Goal: Transaction & Acquisition: Obtain resource

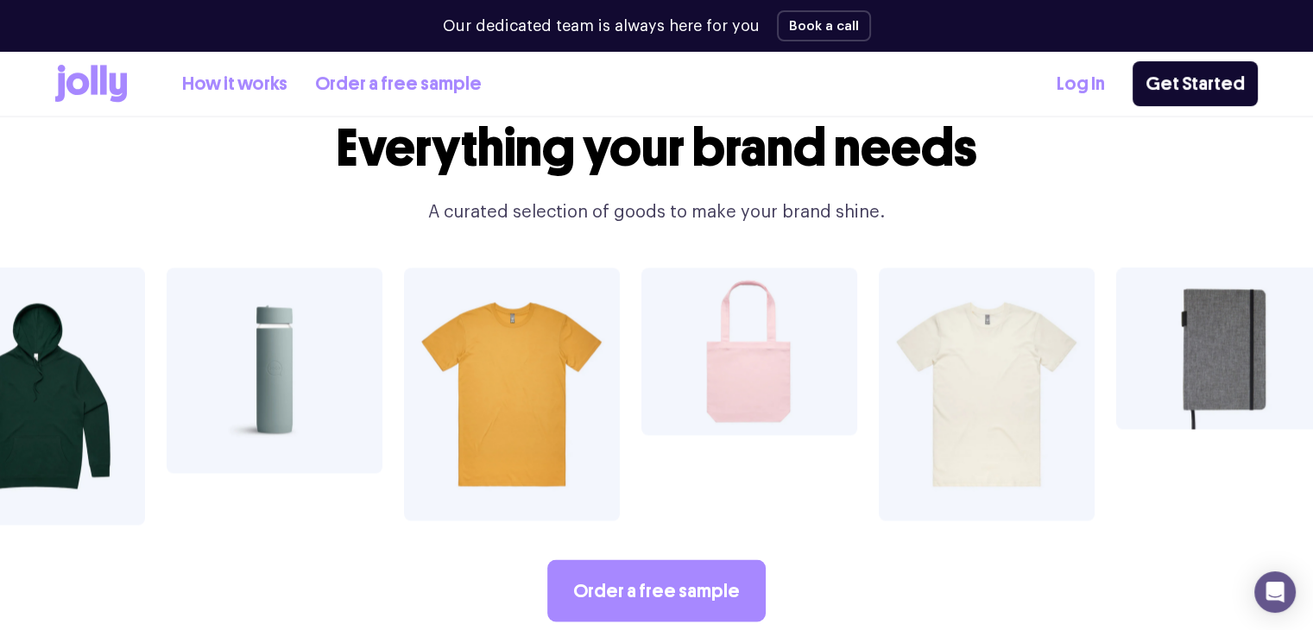
scroll to position [2916, 0]
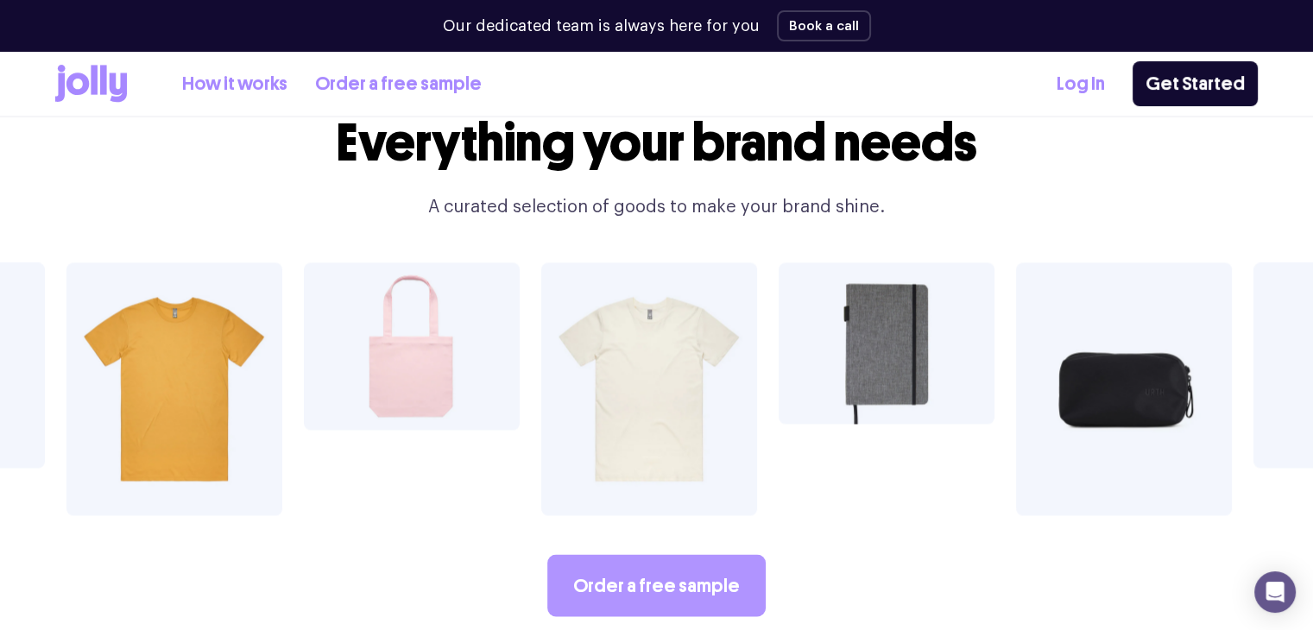
click at [633, 554] on link "Order a free sample" at bounding box center [656, 585] width 218 height 62
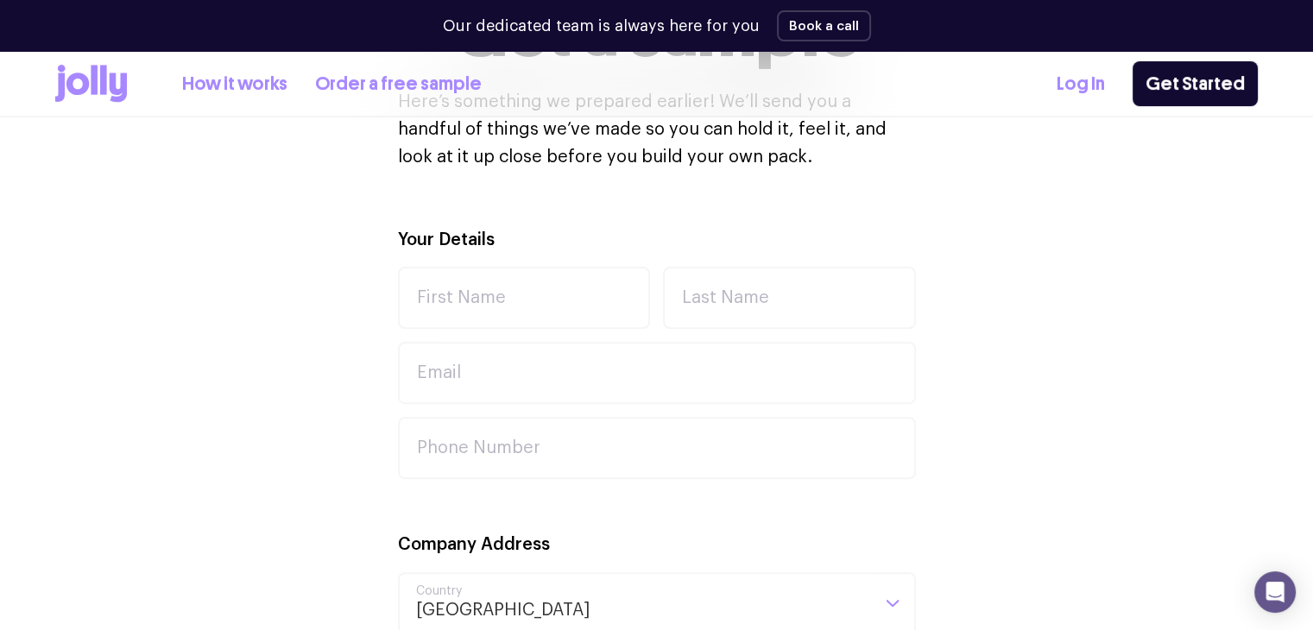
scroll to position [511, 0]
click at [520, 294] on input "First Name" at bounding box center [524, 299] width 253 height 62
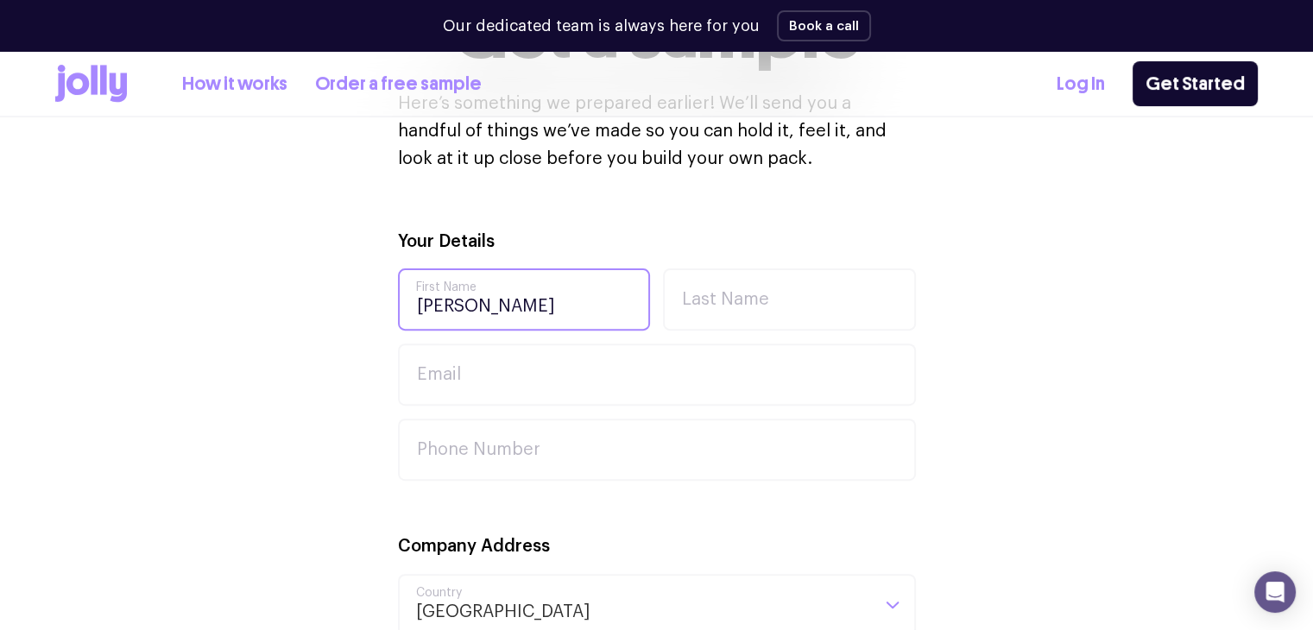
type input "[PERSON_NAME]"
type input "Buckell"
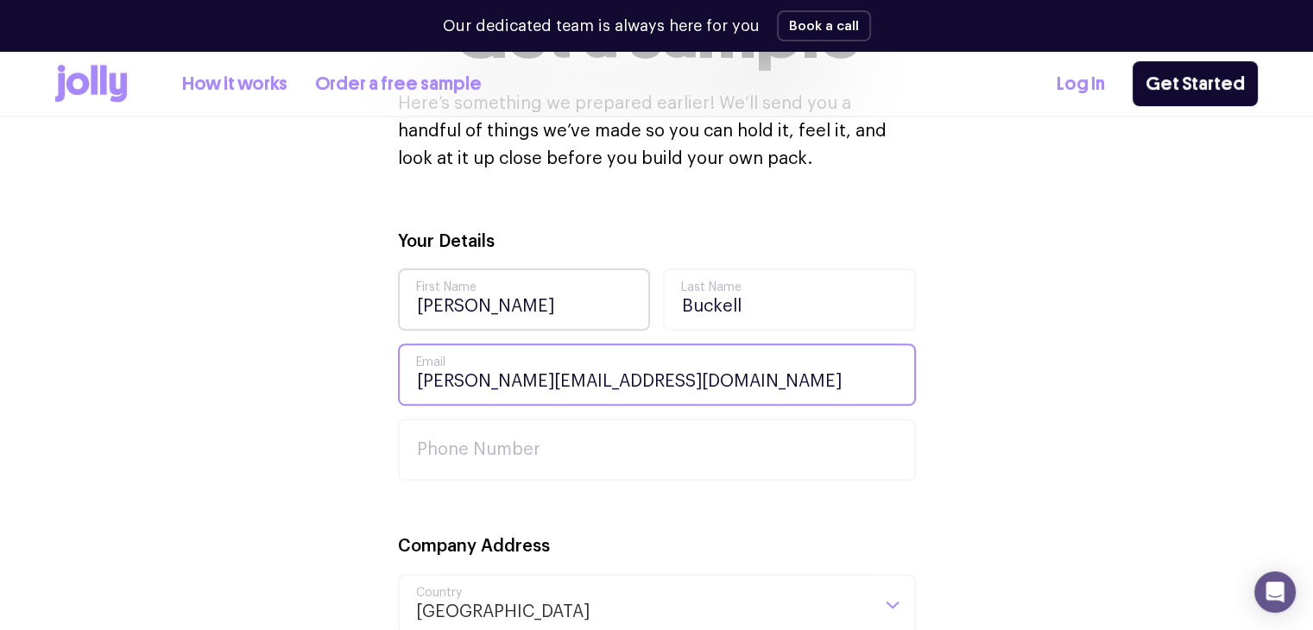
type input "[PERSON_NAME][EMAIL_ADDRESS][DOMAIN_NAME]"
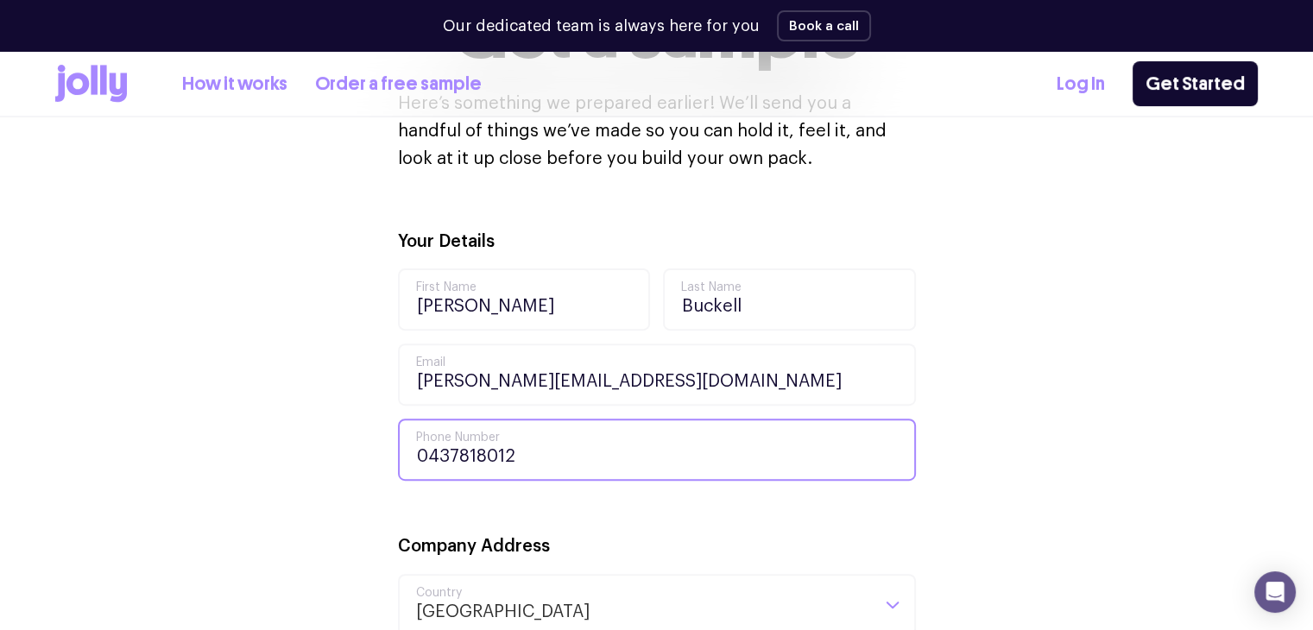
type input "0437818012"
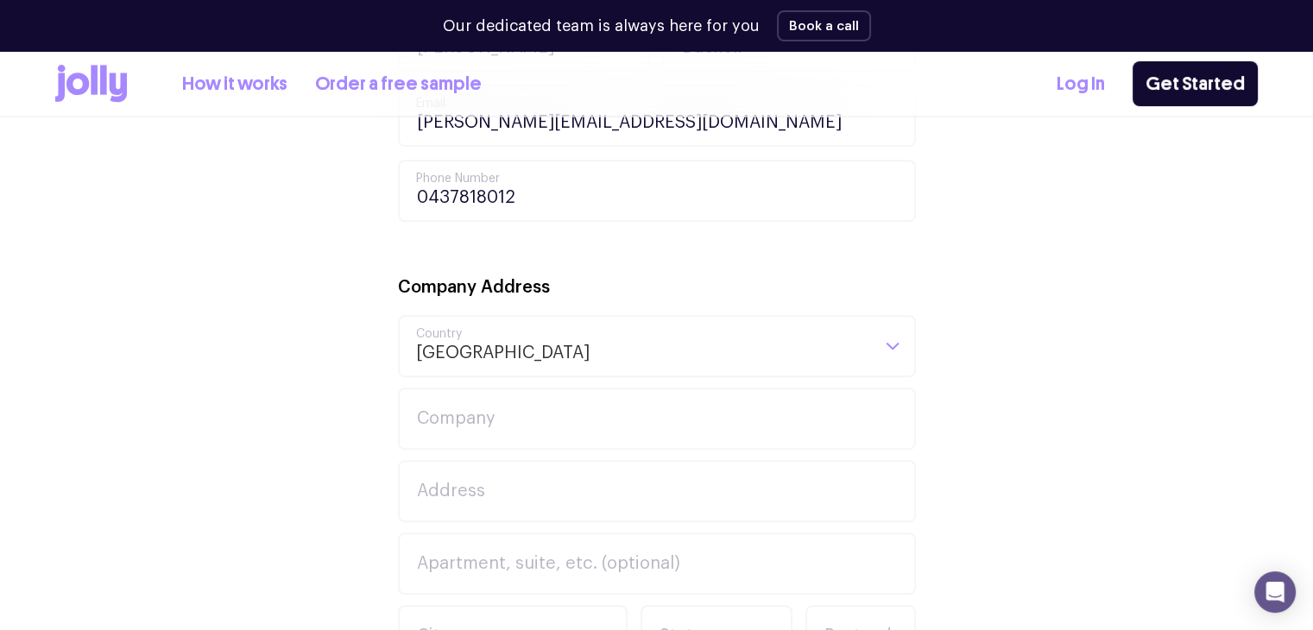
scroll to position [798, 0]
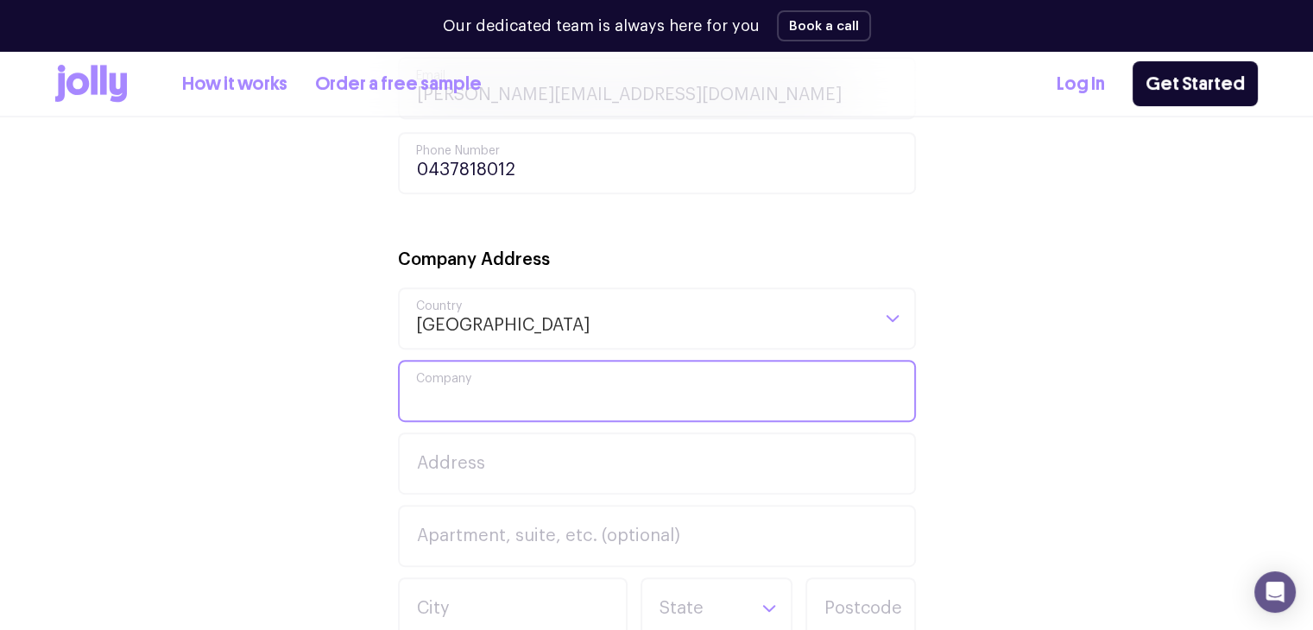
click at [451, 384] on input "Company" at bounding box center [657, 391] width 518 height 62
type input "Heart & Vascular"
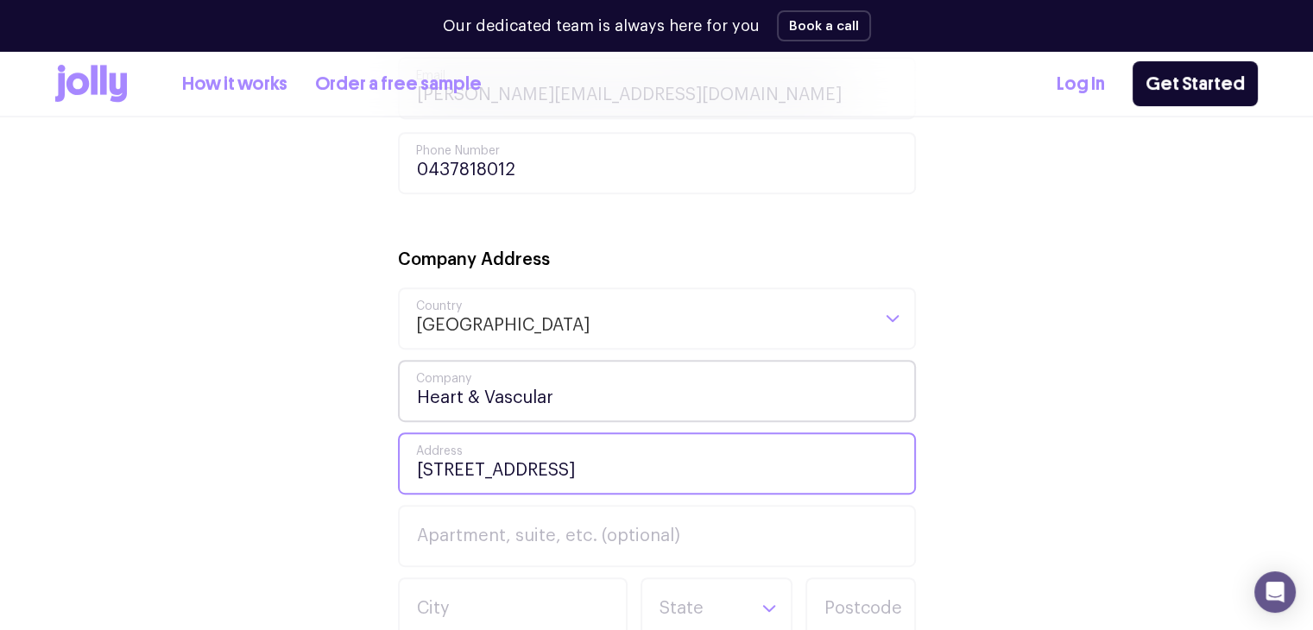
type input "[STREET_ADDRESS]"
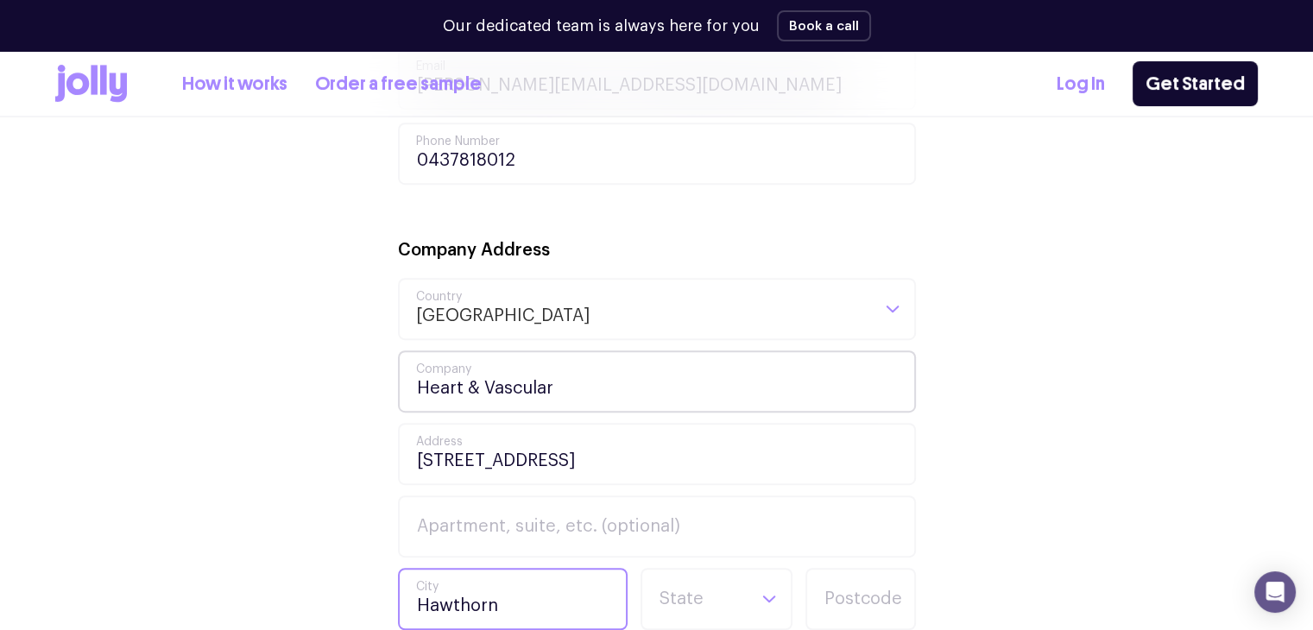
type input "Hawthorn"
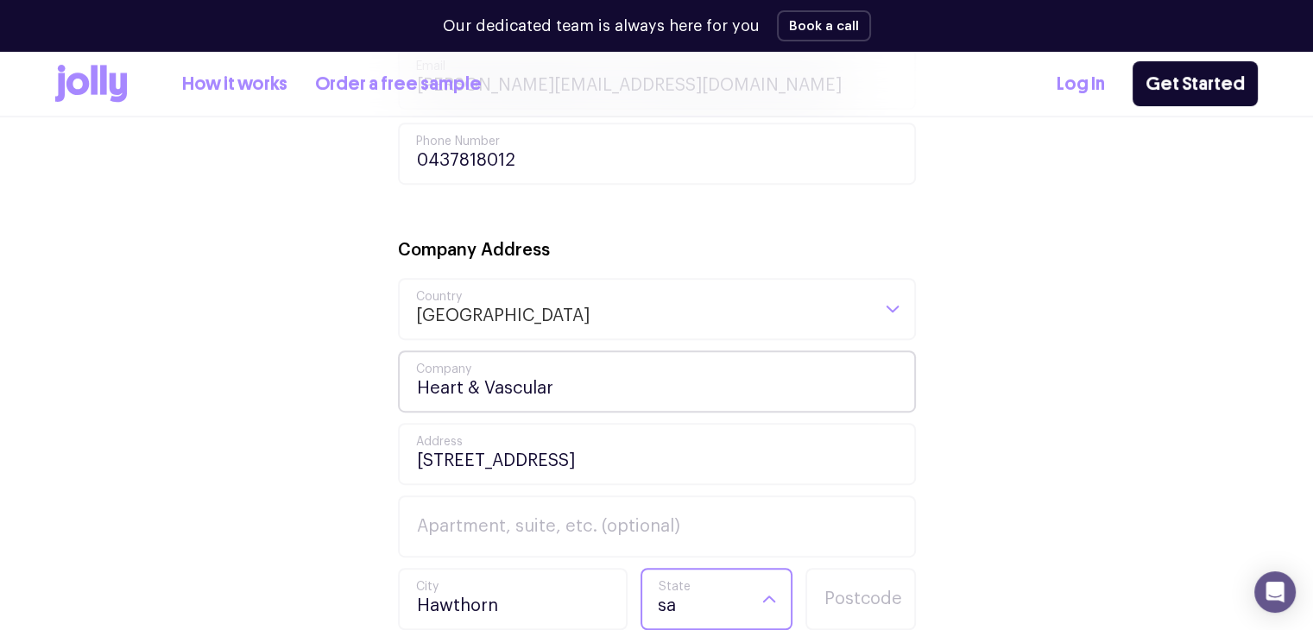
type input "sa"
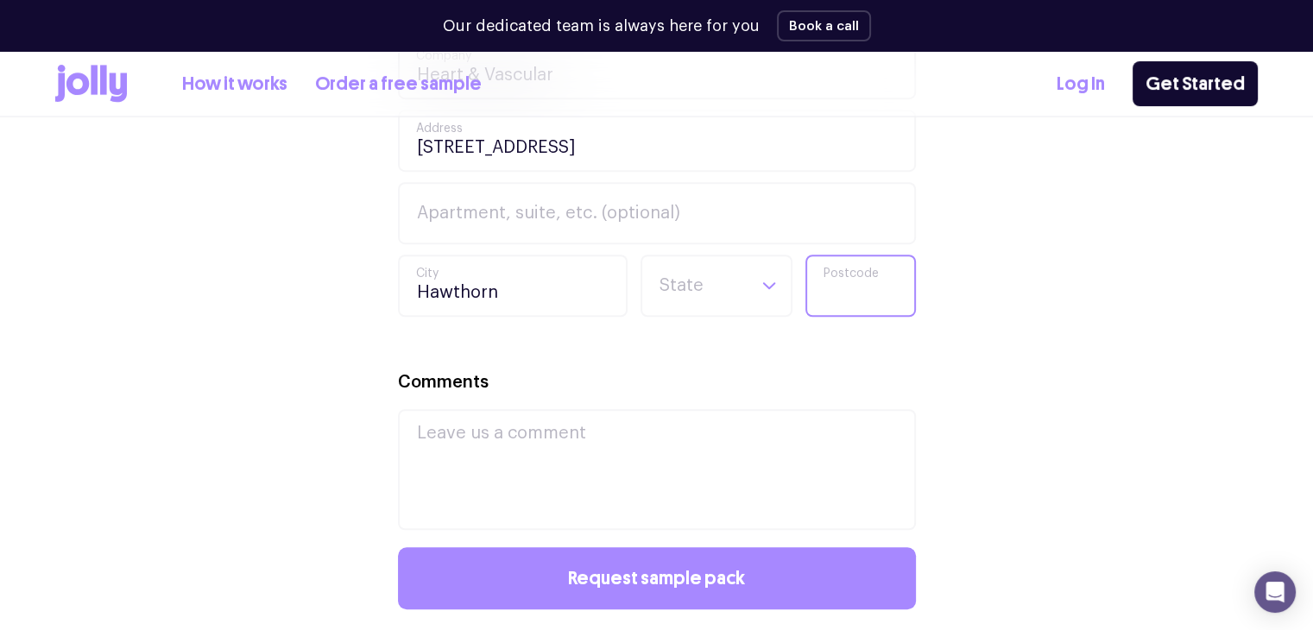
scroll to position [1125, 0]
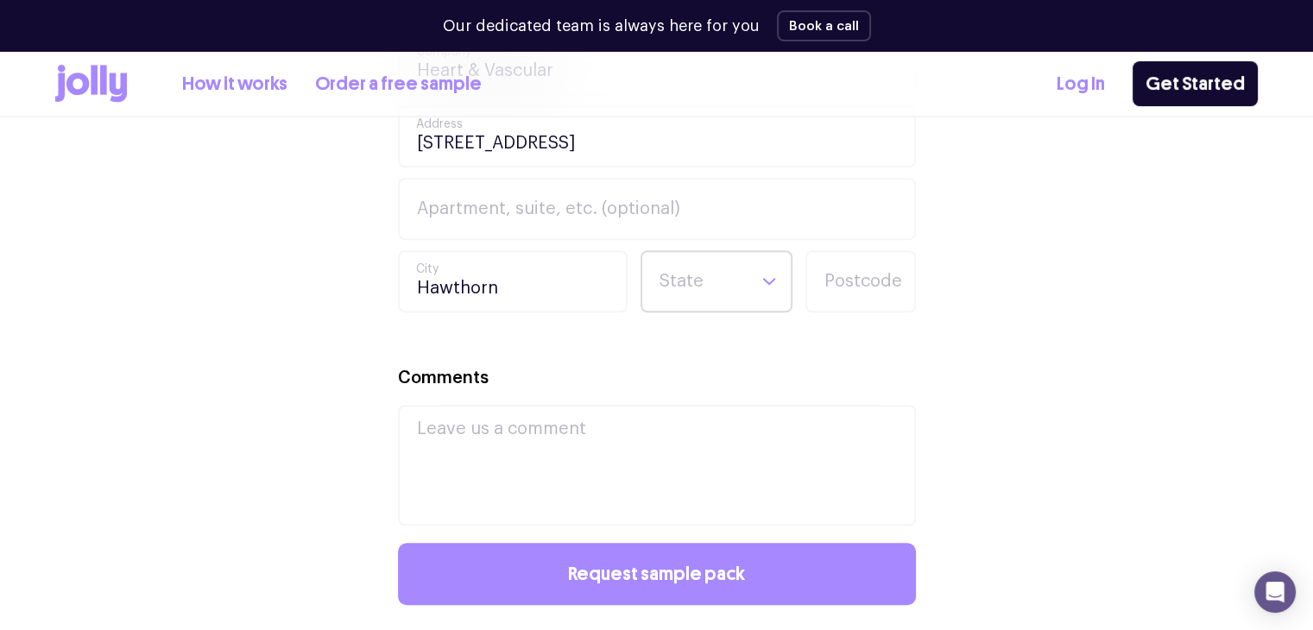
click at [718, 274] on input "Search for option" at bounding box center [702, 281] width 88 height 59
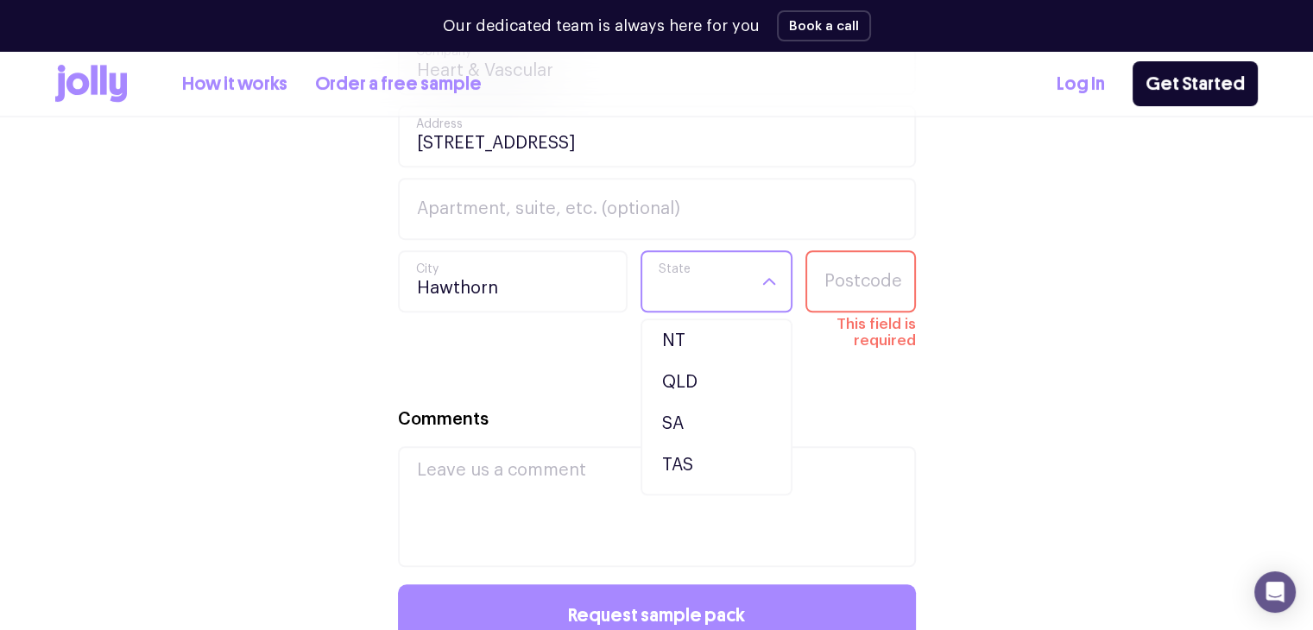
scroll to position [86, 0]
click at [694, 414] on li "SA" at bounding box center [716, 422] width 143 height 41
click at [836, 290] on input "Postcode" at bounding box center [860, 281] width 110 height 62
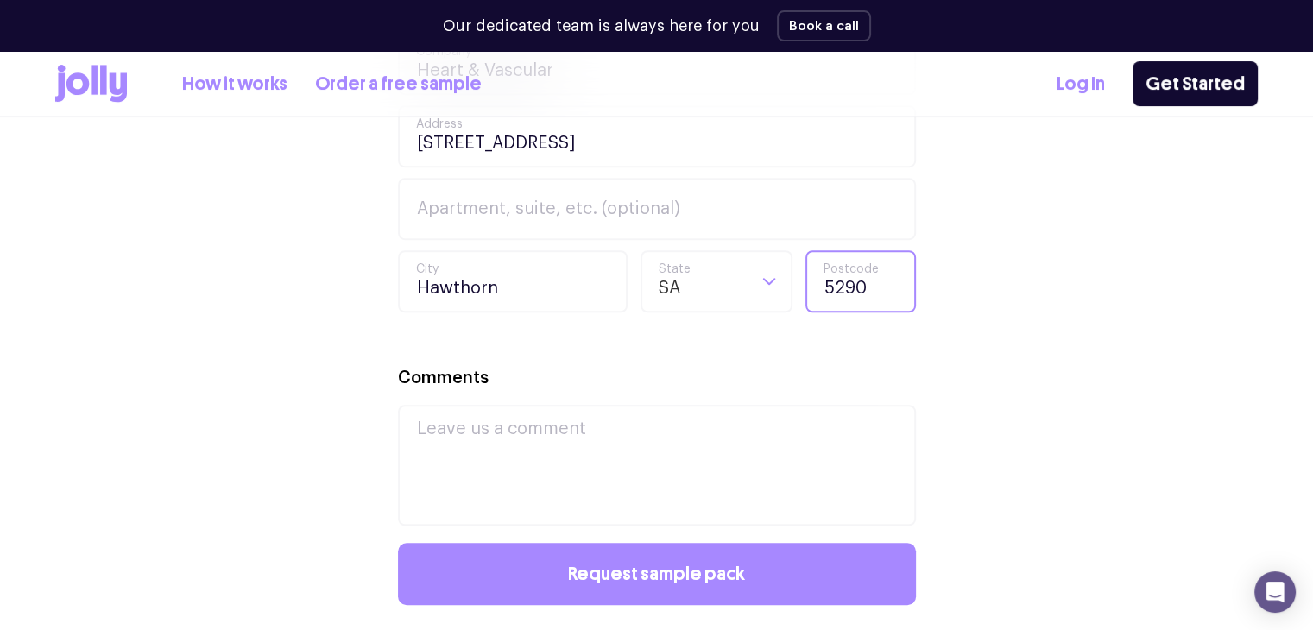
type input "5290"
click at [124, 339] on div "Your Details [PERSON_NAME] First Name [PERSON_NAME] Last Name [PERSON_NAME][EMA…" at bounding box center [656, 178] width 1202 height 1129
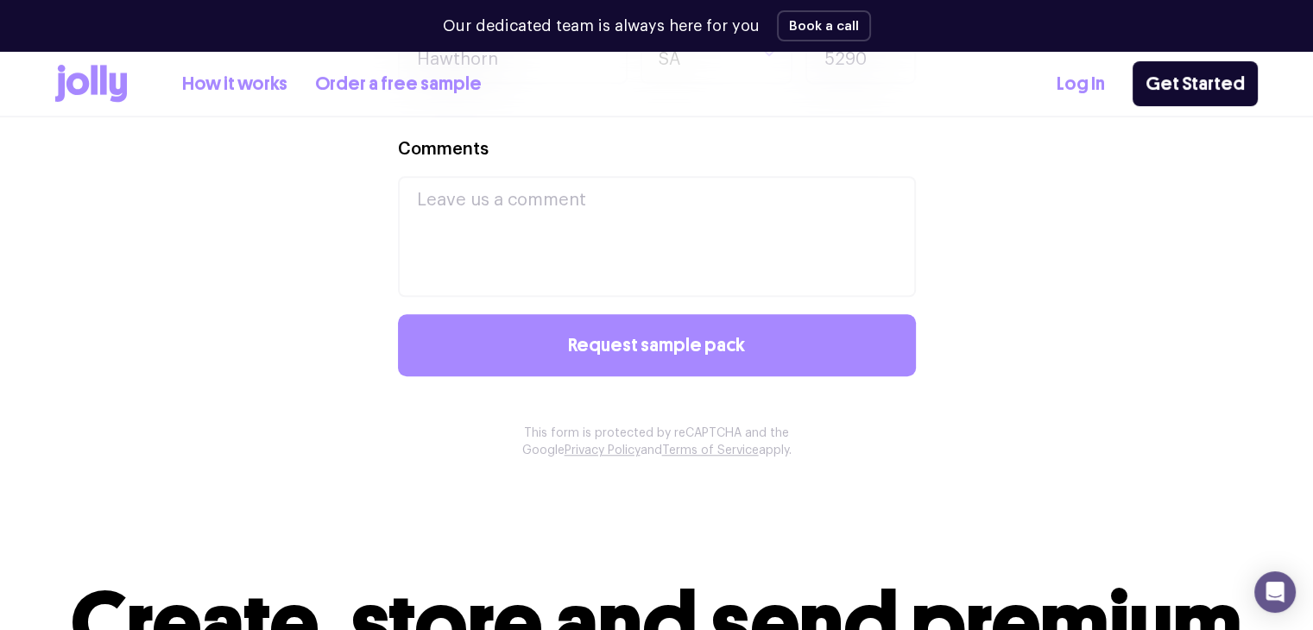
scroll to position [1296, 0]
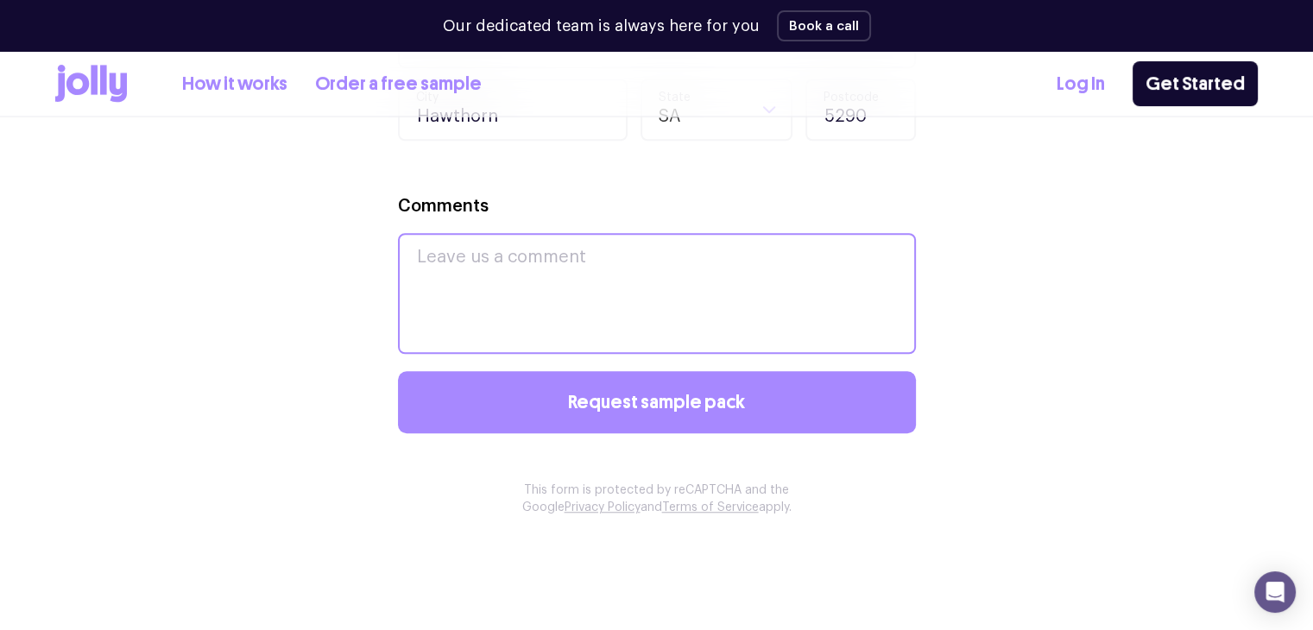
click at [422, 281] on textarea "Comments" at bounding box center [657, 293] width 518 height 121
click at [659, 258] on textarea "Looking for some unique merchendise" at bounding box center [657, 293] width 518 height 121
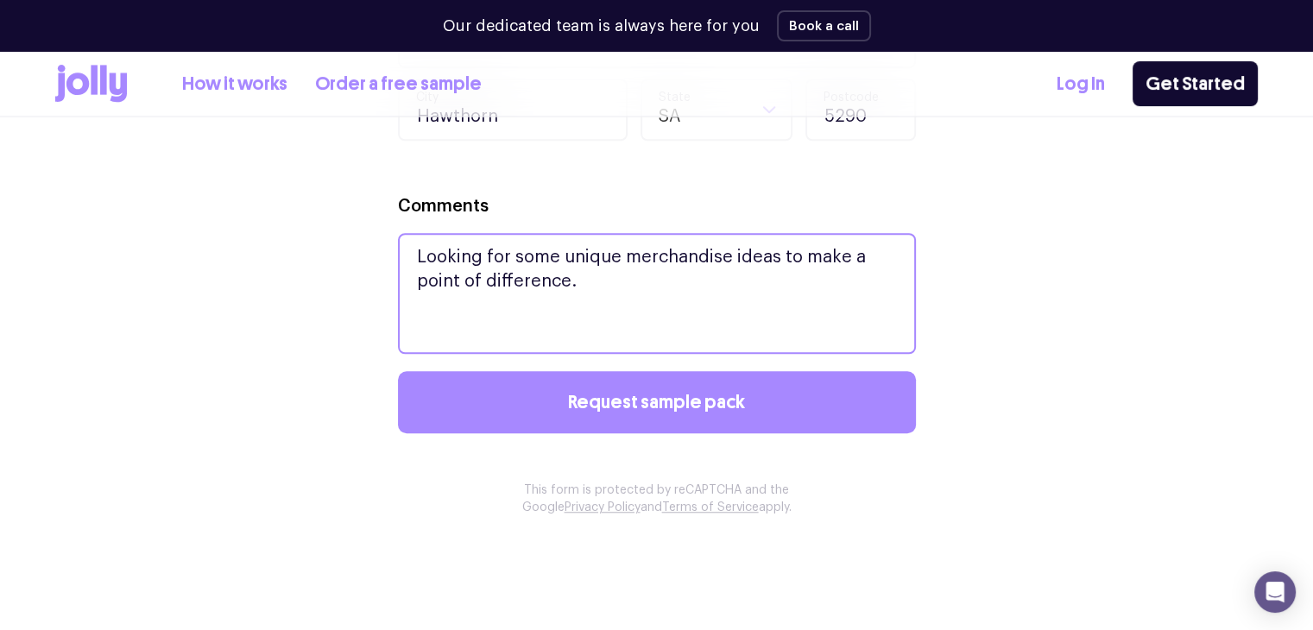
click at [842, 260] on textarea "Looking for some unique merchandise ideas to make a point of difference." at bounding box center [657, 293] width 518 height 121
click at [673, 284] on textarea "Looking for some unique merchandise ideas to have a point of difference." at bounding box center [657, 293] width 518 height 121
click at [678, 284] on textarea "Looking for some unique merchandise ideas to have a point of difference. Lookin…" at bounding box center [657, 293] width 518 height 121
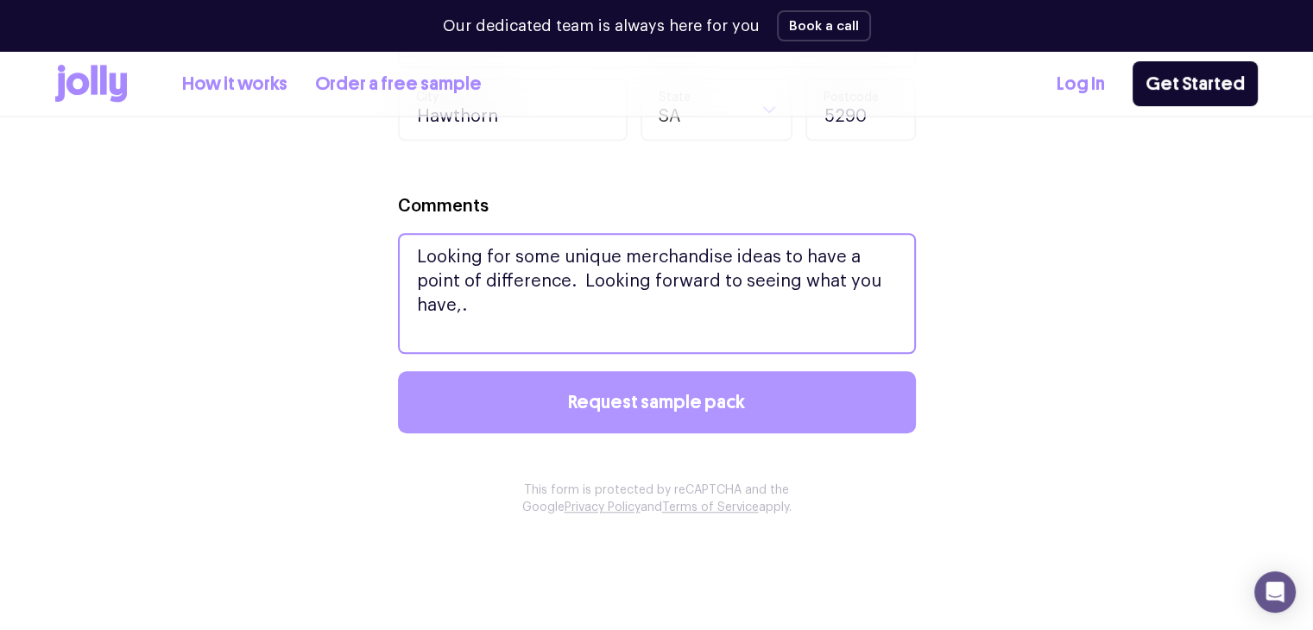
type textarea "Looking for some unique merchandise ideas to have a point of difference. Lookin…"
click at [670, 406] on span "Request sample pack" at bounding box center [656, 402] width 177 height 19
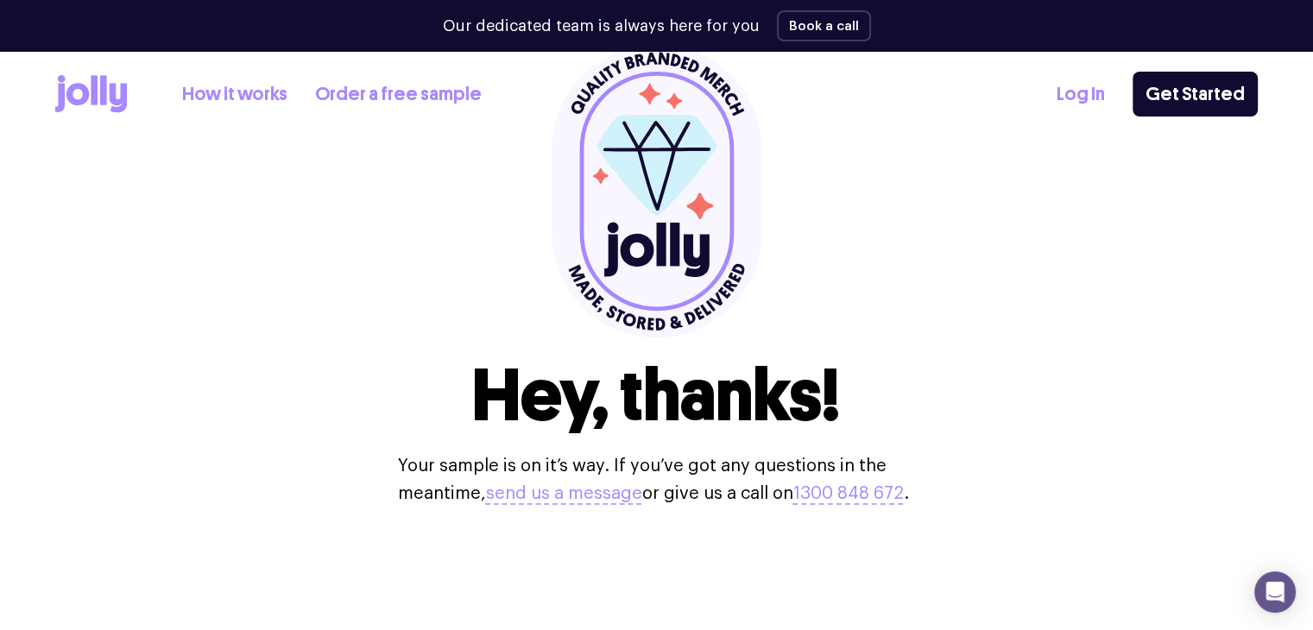
scroll to position [0, 0]
